Goal: Transaction & Acquisition: Purchase product/service

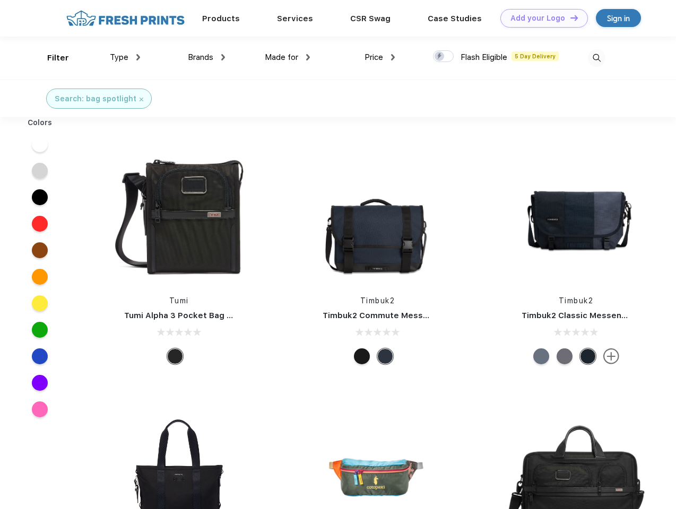
click at [540, 18] on link "Add your Logo Design Tool" at bounding box center [544, 18] width 88 height 19
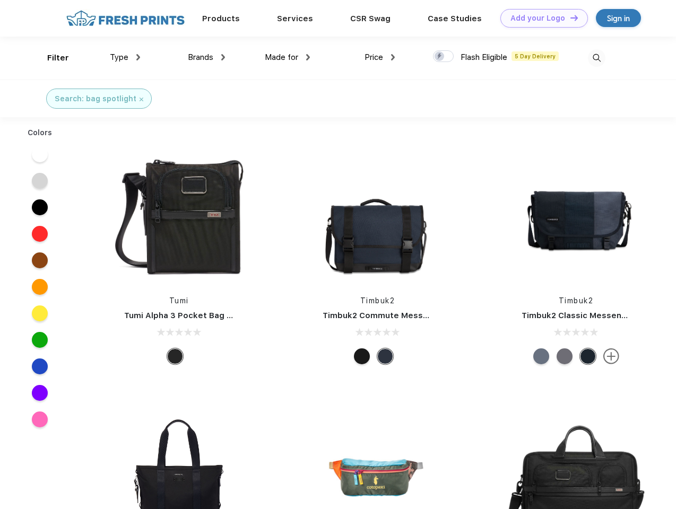
click at [0, 0] on div "Design Tool" at bounding box center [0, 0] width 0 height 0
click at [569, 18] on link "Add your Logo Design Tool" at bounding box center [544, 18] width 88 height 19
click at [51, 58] on div "Filter" at bounding box center [58, 58] width 22 height 12
click at [125, 57] on span "Type" at bounding box center [119, 58] width 19 height 10
click at [206, 57] on span "Brands" at bounding box center [200, 58] width 25 height 10
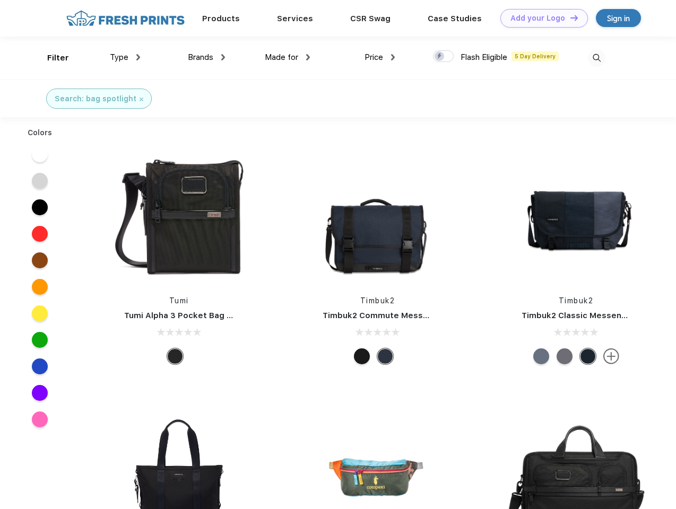
click at [288, 57] on span "Made for" at bounding box center [281, 58] width 33 height 10
click at [380, 57] on span "Price" at bounding box center [374, 58] width 19 height 10
click at [444, 57] on div at bounding box center [443, 56] width 21 height 12
click at [440, 57] on input "checkbox" at bounding box center [436, 53] width 7 height 7
click at [596, 58] on img at bounding box center [597, 58] width 18 height 18
